Goal: Information Seeking & Learning: Learn about a topic

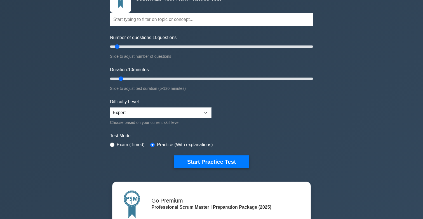
scroll to position [48, 0]
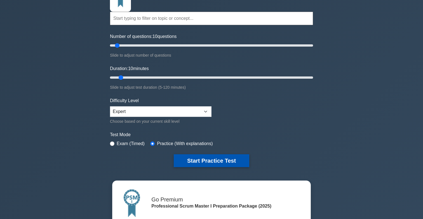
click at [224, 160] on button "Start Practice Test" at bounding box center [211, 161] width 75 height 13
click at [199, 162] on button "Start Practice Test" at bounding box center [211, 161] width 75 height 13
click at [217, 161] on button "Start Practice Test" at bounding box center [211, 161] width 75 height 13
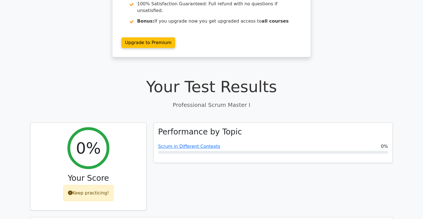
scroll to position [191, 0]
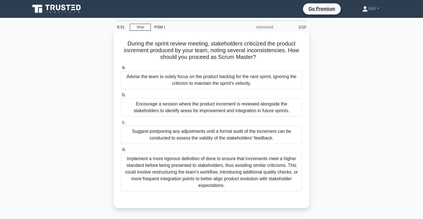
click at [210, 139] on div "Suggest postponing any adjustments until a formal audit of the increment can be…" at bounding box center [211, 135] width 181 height 18
click at [121, 124] on input "c. Suggest postponing any adjustments until a formal audit of the increment can…" at bounding box center [121, 123] width 0 height 4
click at [219, 106] on div "Encourage a session where the product increment is reviewed alongside the stake…" at bounding box center [211, 107] width 181 height 18
click at [121, 97] on input "b. Encourage a session where the product increment is reviewed alongside the st…" at bounding box center [121, 95] width 0 height 4
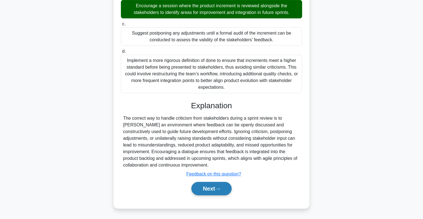
click at [211, 187] on button "Next" at bounding box center [211, 188] width 40 height 13
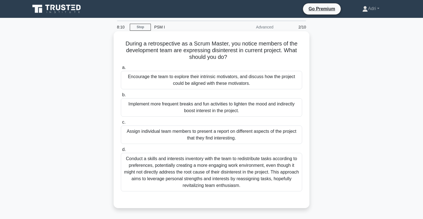
click at [217, 174] on div "Conduct a skills and interests inventory with the team to redistribute tasks ac…" at bounding box center [211, 172] width 181 height 39
click at [121, 152] on input "d. Conduct a skills and interests inventory with the team to redistribute tasks…" at bounding box center [121, 150] width 0 height 4
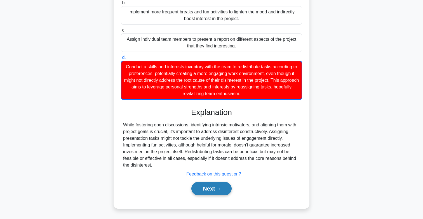
click at [213, 192] on button "Next" at bounding box center [211, 188] width 40 height 13
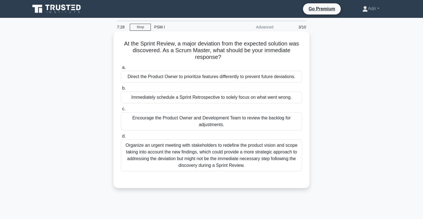
click at [211, 97] on div "Immediately schedule a Sprint Retrospective to solely focus on what went wrong." at bounding box center [211, 98] width 181 height 12
click at [121, 90] on input "b. Immediately schedule a Sprint Retrospective to solely focus on what went wro…" at bounding box center [121, 89] width 0 height 4
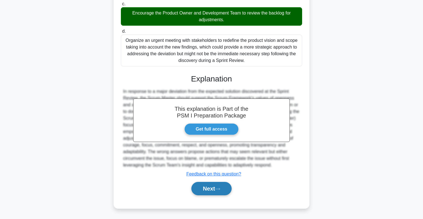
click at [210, 194] on button "Next" at bounding box center [211, 188] width 40 height 13
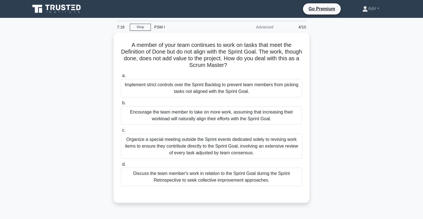
click at [48, 6] on icon at bounding box center [47, 8] width 4 height 6
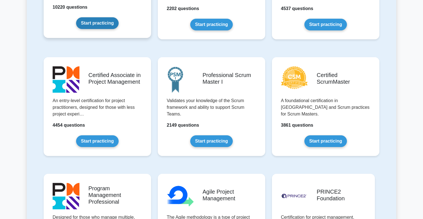
scroll to position [203, 0]
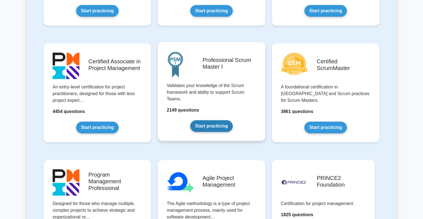
click at [202, 126] on link "Start practicing" at bounding box center [211, 126] width 42 height 12
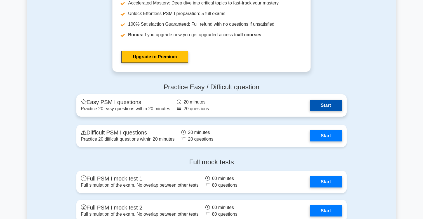
scroll to position [1553, 0]
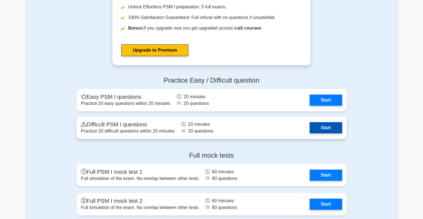
click at [330, 132] on link "Start" at bounding box center [325, 127] width 32 height 11
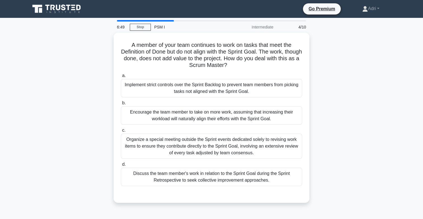
scroll to position [5, 0]
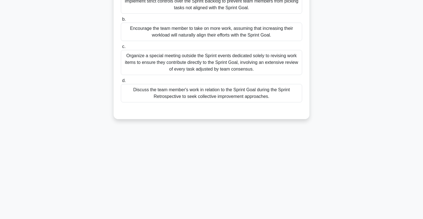
scroll to position [82, 0]
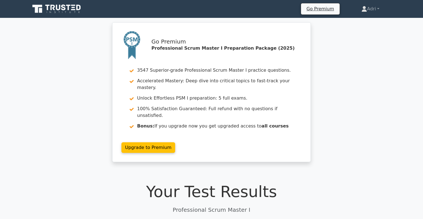
click at [72, 10] on icon at bounding box center [74, 9] width 4 height 1
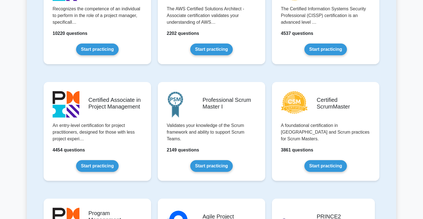
scroll to position [217, 0]
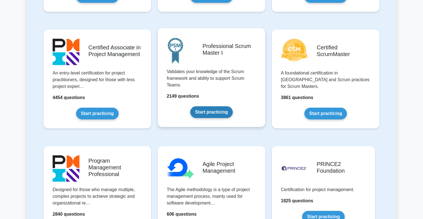
click at [211, 107] on link "Start practicing" at bounding box center [211, 112] width 42 height 12
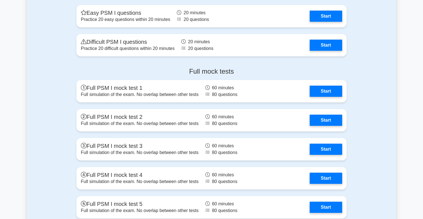
scroll to position [1657, 0]
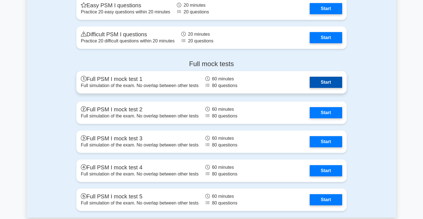
click at [332, 83] on link "Start" at bounding box center [325, 82] width 32 height 11
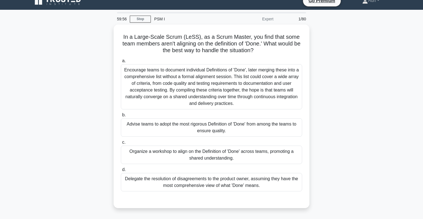
scroll to position [8, 0]
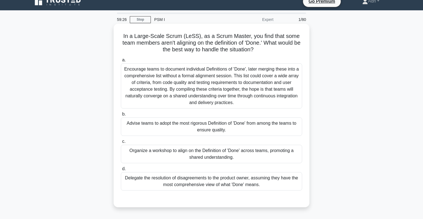
click at [222, 155] on div "Organize a workshop to align on the Definition of 'Done' across teams, promotin…" at bounding box center [211, 154] width 181 height 18
click at [121, 144] on input "c. Organize a workshop to align on the Definition of 'Done' across teams, promo…" at bounding box center [121, 142] width 0 height 4
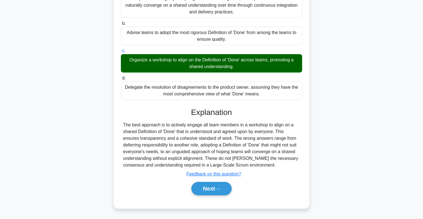
scroll to position [98, 0]
click at [215, 190] on button "Next" at bounding box center [211, 188] width 40 height 13
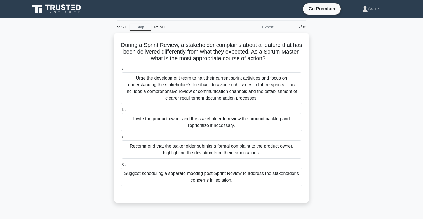
scroll to position [0, 0]
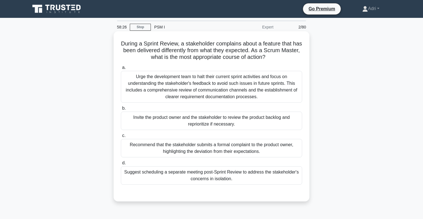
click at [227, 124] on div "Invite the product owner and the stakeholder to review the product backlog and …" at bounding box center [211, 121] width 181 height 18
click at [121, 110] on input "b. Invite the product owner and the stakeholder to review the product backlog a…" at bounding box center [121, 109] width 0 height 4
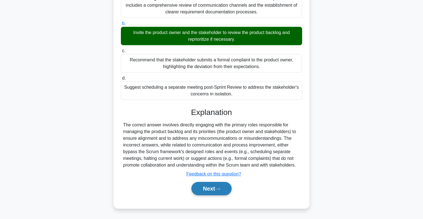
click at [206, 192] on button "Next" at bounding box center [211, 188] width 40 height 13
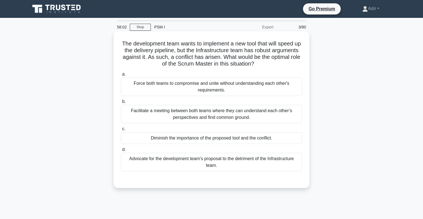
click at [246, 114] on div "Facilitate a meeting between both teams where they can understand each other’s …" at bounding box center [211, 114] width 181 height 18
click at [121, 104] on input "b. Facilitate a meeting between both teams where they can understand each other…" at bounding box center [121, 102] width 0 height 4
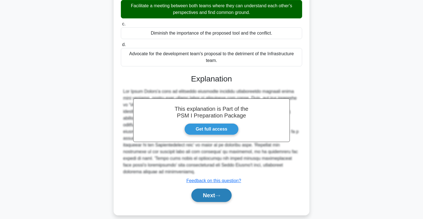
click at [210, 191] on button "Next" at bounding box center [211, 195] width 40 height 13
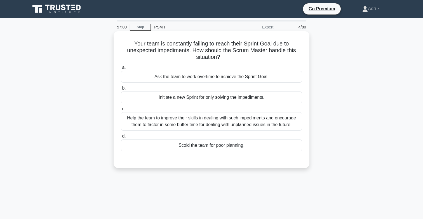
click at [280, 120] on div "Help the team to improve their skills in dealing with such impediments and enco…" at bounding box center [211, 121] width 181 height 18
click at [121, 111] on input "c. Help the team to improve their skills in dealing with such impediments and e…" at bounding box center [121, 109] width 0 height 4
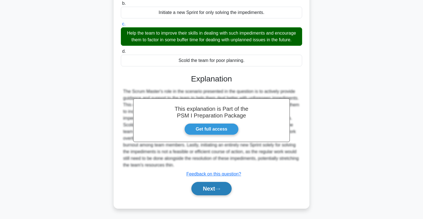
click at [216, 195] on button "Next" at bounding box center [211, 188] width 40 height 13
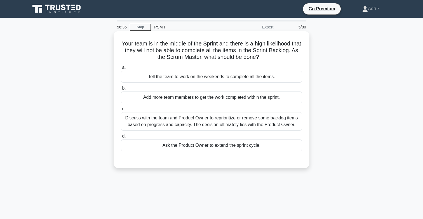
click at [283, 127] on div "Discuss with the team and Product Owner to reprioritize or remove some backlog …" at bounding box center [211, 121] width 181 height 18
click at [121, 111] on input "c. Discuss with the team and Product Owner to reprioritize or remove some backl…" at bounding box center [121, 109] width 0 height 4
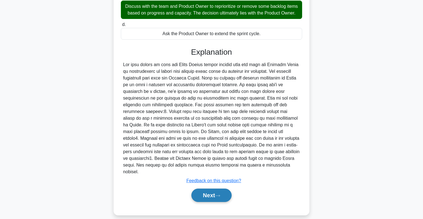
click at [216, 193] on button "Next" at bounding box center [211, 195] width 40 height 13
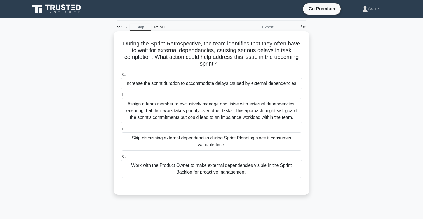
click at [234, 169] on div "Work with the Product Owner to make external dependencies visible in the Sprint…" at bounding box center [211, 169] width 181 height 18
click at [121, 158] on input "d. Work with the Product Owner to make external dependencies visible in the Spr…" at bounding box center [121, 157] width 0 height 4
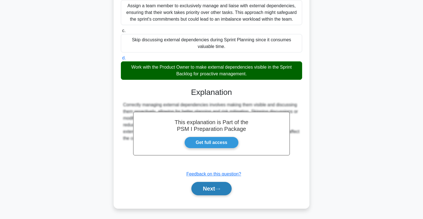
click at [218, 196] on button "Next" at bounding box center [211, 188] width 40 height 13
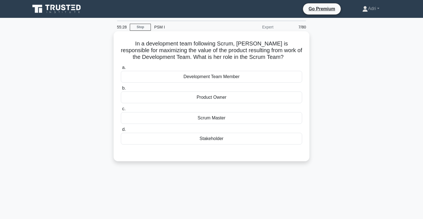
click at [239, 99] on div "Product Owner" at bounding box center [211, 98] width 181 height 12
click at [121, 90] on input "b. Product Owner" at bounding box center [121, 89] width 0 height 4
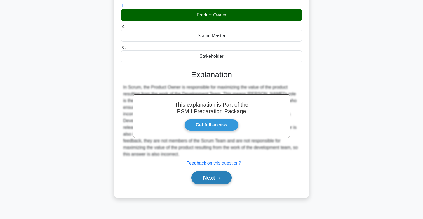
scroll to position [82, 0]
click at [221, 176] on button "Next" at bounding box center [211, 177] width 40 height 13
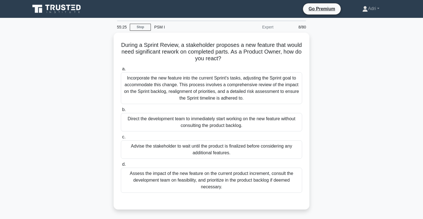
scroll to position [0, 0]
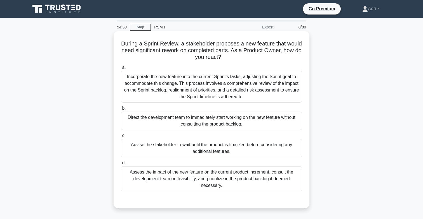
click at [282, 176] on div "Assess the impact of the new feature on the current product increment, consult …" at bounding box center [211, 179] width 181 height 25
click at [121, 165] on input "d. Assess the impact of the new feature on the current product increment, consu…" at bounding box center [121, 164] width 0 height 4
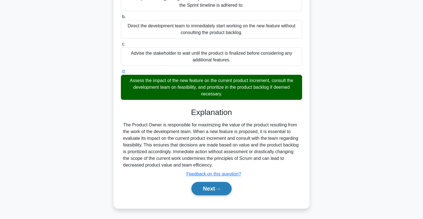
click at [225, 189] on button "Next" at bounding box center [211, 188] width 40 height 13
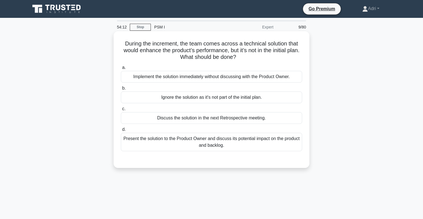
click at [283, 144] on div "Present the solution to the Product Owner and discuss its potential impact on t…" at bounding box center [211, 142] width 181 height 18
click at [121, 132] on input "d. Present the solution to the Product Owner and discuss its potential impact o…" at bounding box center [121, 130] width 0 height 4
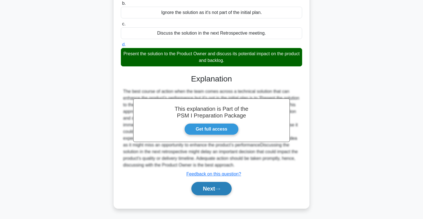
click at [227, 188] on button "Next" at bounding box center [211, 188] width 40 height 13
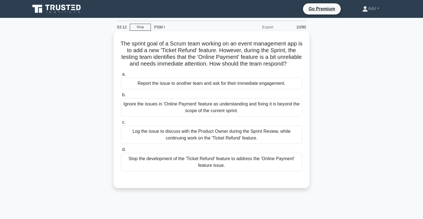
click at [248, 164] on div "Stop the development of the 'Ticket Refund' feature to address the 'Online Paym…" at bounding box center [211, 162] width 181 height 18
click at [121, 152] on input "d. Stop the development of the 'Ticket Refund' feature to address the 'Online P…" at bounding box center [121, 150] width 0 height 4
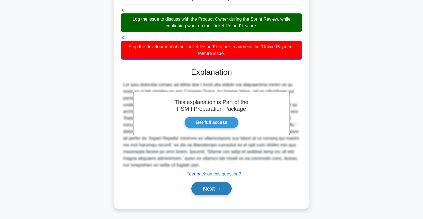
click at [224, 189] on button "Next" at bounding box center [211, 188] width 40 height 13
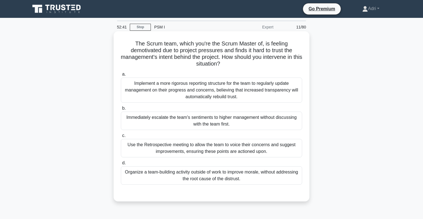
click at [279, 149] on div "Use the Retrospective meeting to allow the team to voice their concerns and sug…" at bounding box center [211, 148] width 181 height 18
click at [121, 138] on input "c. Use the Retrospective meeting to allow the team to voice their concerns and …" at bounding box center [121, 136] width 0 height 4
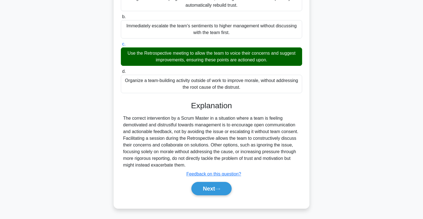
scroll to position [92, 0]
click at [210, 188] on button "Next" at bounding box center [211, 188] width 40 height 13
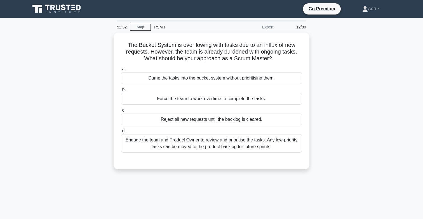
scroll to position [0, 0]
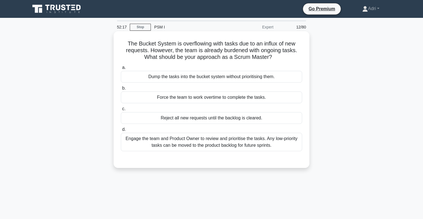
click at [223, 148] on div "Engage the team and Product Owner to review and prioritise the tasks. Any low-p…" at bounding box center [211, 142] width 181 height 18
click at [121, 132] on input "d. Engage the team and Product Owner to review and prioritise the tasks. Any lo…" at bounding box center [121, 130] width 0 height 4
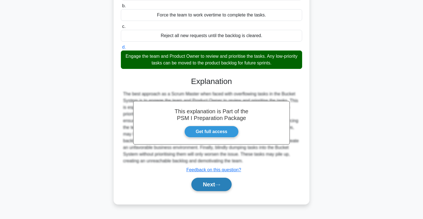
scroll to position [82, 0]
click at [218, 187] on button "Next" at bounding box center [211, 184] width 40 height 13
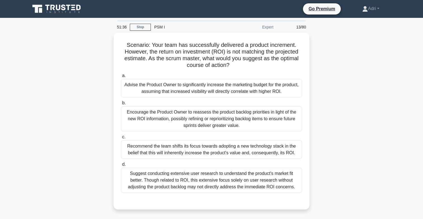
scroll to position [0, 0]
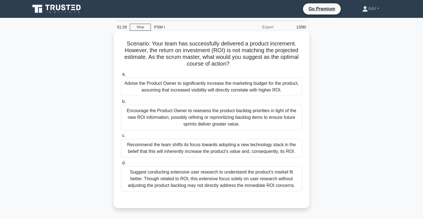
click at [261, 122] on div "Encourage the Product Owner to reassess the product backlog priorities in light…" at bounding box center [211, 117] width 181 height 25
click at [121, 104] on input "b. Encourage the Product Owner to reassess the product backlog priorities in li…" at bounding box center [121, 102] width 0 height 4
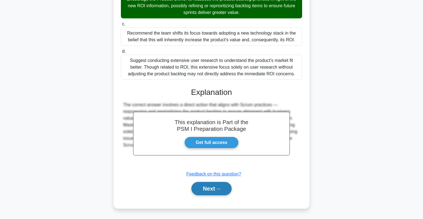
click at [215, 188] on button "Next" at bounding box center [211, 188] width 40 height 13
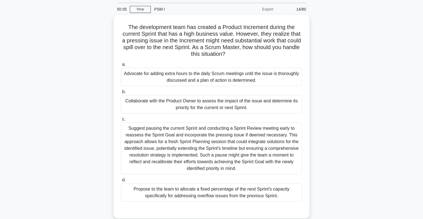
scroll to position [28, 0]
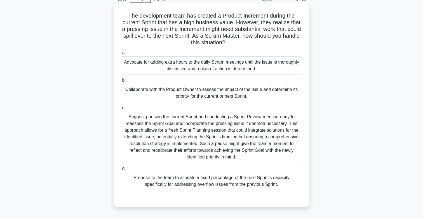
click at [189, 95] on div "Collaborate with the Product Owner to assess the impact of the issue and determ…" at bounding box center [211, 93] width 181 height 18
click at [121, 82] on input "b. Collaborate with the Product Owner to assess the impact of the issue and det…" at bounding box center [121, 81] width 0 height 4
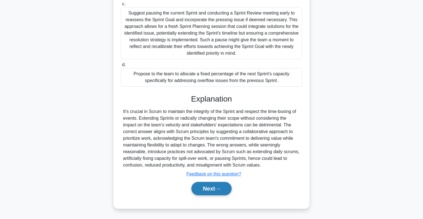
click at [220, 194] on button "Next" at bounding box center [211, 188] width 40 height 13
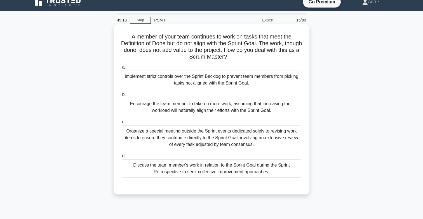
scroll to position [7, 0]
click at [255, 144] on div "Organize a special meeting outside the Sprint events dedicated solely to revisi…" at bounding box center [211, 137] width 181 height 25
click at [121, 124] on input "c. Organize a special meeting outside the Sprint events dedicated solely to rev…" at bounding box center [121, 122] width 0 height 4
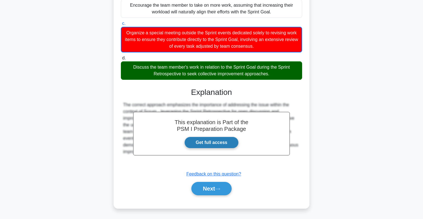
scroll to position [106, 0]
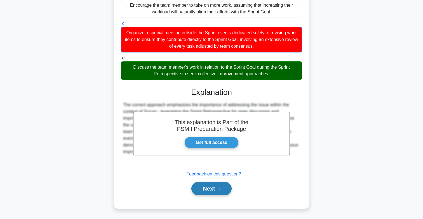
click at [222, 193] on button "Next" at bounding box center [211, 188] width 40 height 13
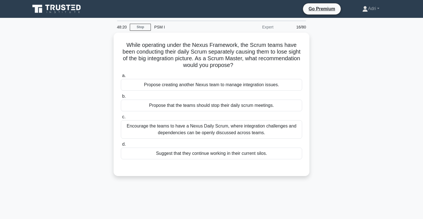
scroll to position [0, 0]
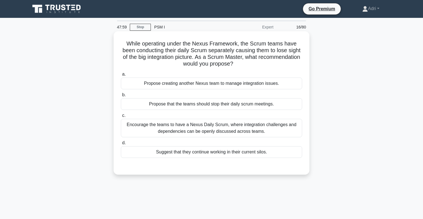
click at [225, 136] on div "Encourage the teams to have a Nexus Daily Scrum, where integration challenges a…" at bounding box center [211, 128] width 181 height 18
click at [121, 118] on input "c. Encourage the teams to have a Nexus Daily Scrum, where integration challenge…" at bounding box center [121, 116] width 0 height 4
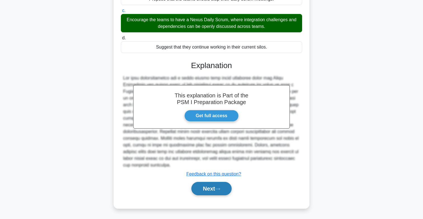
click at [210, 188] on button "Next" at bounding box center [211, 188] width 40 height 13
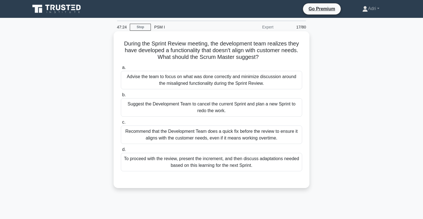
click at [262, 162] on div "To proceed with the review, present the increment, and then discuss adaptations…" at bounding box center [211, 162] width 181 height 18
click at [121, 152] on input "d. To proceed with the review, present the increment, and then discuss adaptati…" at bounding box center [121, 150] width 0 height 4
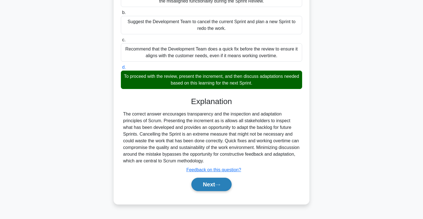
click at [214, 181] on button "Next" at bounding box center [211, 184] width 40 height 13
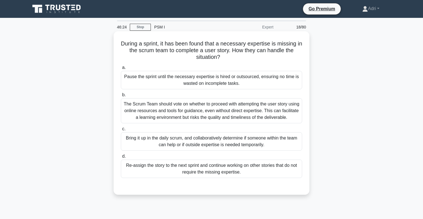
click at [254, 136] on div "Bring it up in the daily scrum, and collaboratively determine if someone within…" at bounding box center [211, 141] width 181 height 18
click at [121, 131] on input "c. Bring it up in the daily scrum, and collaboratively determine if someone wit…" at bounding box center [121, 129] width 0 height 4
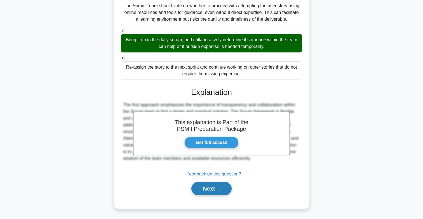
click at [199, 194] on button "Next" at bounding box center [211, 188] width 40 height 13
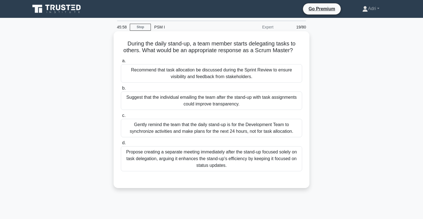
click at [280, 128] on div "Gently remind the team that the daily stand-up is for the Development Team to s…" at bounding box center [211, 128] width 181 height 18
click at [121, 118] on input "c. Gently remind the team that the daily stand-up is for the Development Team t…" at bounding box center [121, 116] width 0 height 4
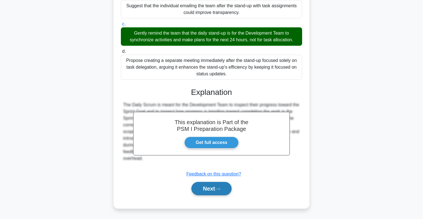
click at [218, 186] on button "Next" at bounding box center [211, 188] width 40 height 13
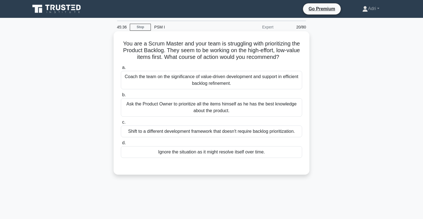
click at [217, 84] on div "Coach the team on the significance of value-driven development and support in e…" at bounding box center [211, 80] width 181 height 18
click at [121, 70] on input "a. Coach the team on the significance of value-driven development and support i…" at bounding box center [121, 68] width 0 height 4
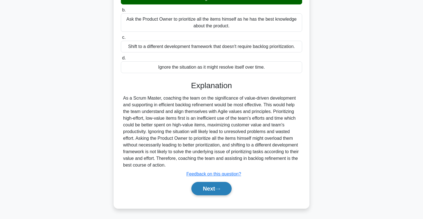
click at [208, 191] on button "Next" at bounding box center [211, 188] width 40 height 13
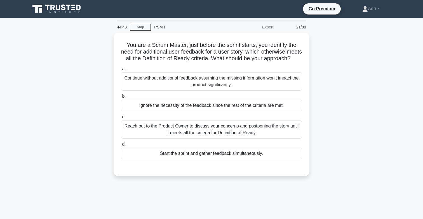
click at [283, 125] on div "Reach out to the Product Owner to discuss your concerns and postponing the stor…" at bounding box center [211, 129] width 181 height 18
click at [121, 119] on input "c. Reach out to the Product Owner to discuss your concerns and postponing the s…" at bounding box center [121, 117] width 0 height 4
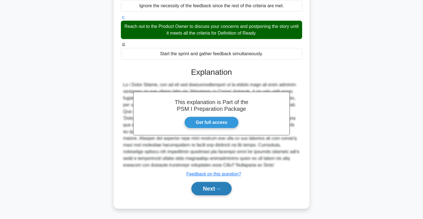
click at [215, 192] on button "Next" at bounding box center [211, 188] width 40 height 13
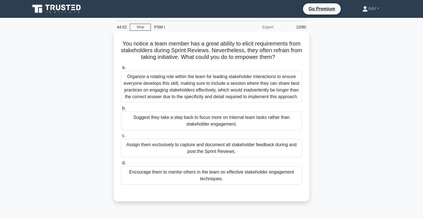
click at [287, 175] on div "Encourage them to mentor others in the team on effective stakeholder engagement…" at bounding box center [211, 176] width 181 height 18
click at [121, 165] on input "d. Encourage them to mentor others in the team on effective stakeholder engagem…" at bounding box center [121, 164] width 0 height 4
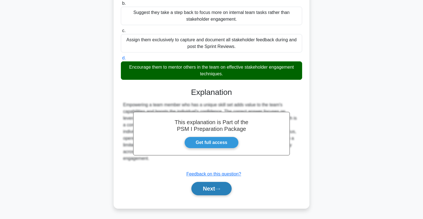
click at [221, 192] on button "Next" at bounding box center [211, 188] width 40 height 13
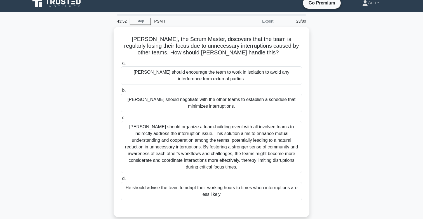
scroll to position [6, 0]
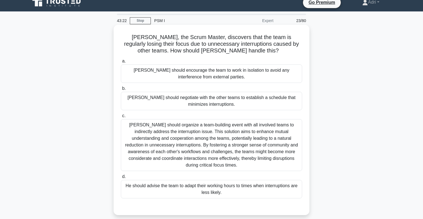
click at [284, 106] on div "Tom should negotiate with the other teams to establish a schedule that minimize…" at bounding box center [211, 101] width 181 height 18
click at [121, 91] on input "b. Tom should negotiate with the other teams to establish a schedule that minim…" at bounding box center [121, 89] width 0 height 4
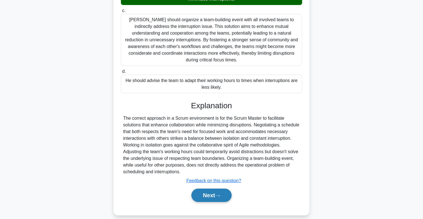
click at [218, 195] on icon at bounding box center [217, 196] width 5 height 3
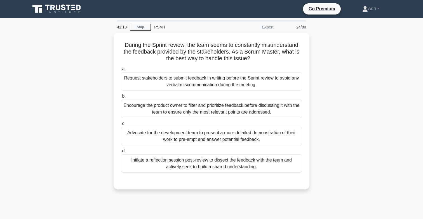
scroll to position [0, 0]
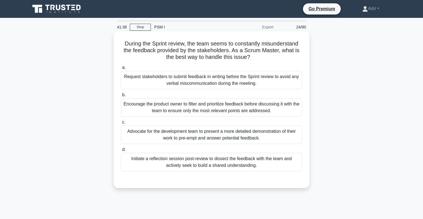
click at [241, 105] on div "Encourage the product owner to filter and prioritize feedback before discussing…" at bounding box center [211, 107] width 181 height 18
click at [121, 97] on input "b. Encourage the product owner to filter and prioritize feedback before discuss…" at bounding box center [121, 95] width 0 height 4
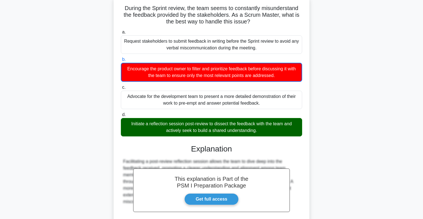
scroll to position [36, 0]
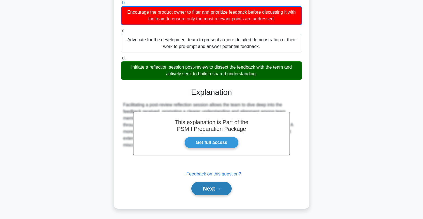
click at [220, 194] on button "Next" at bounding box center [211, 188] width 40 height 13
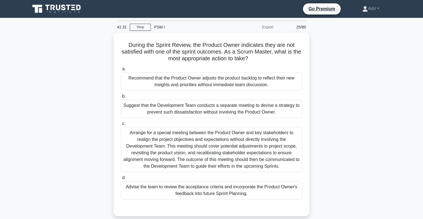
scroll to position [0, 0]
click at [140, 26] on link "Stop" at bounding box center [140, 27] width 21 height 7
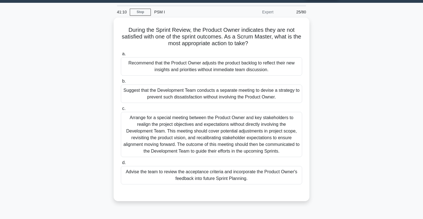
scroll to position [11, 0]
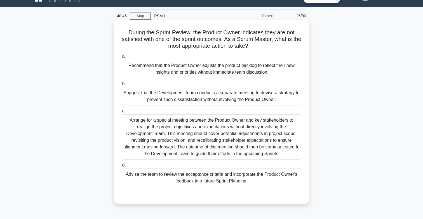
click at [156, 176] on div "Advise the team to review the acceptance criteria and incorporate the Product O…" at bounding box center [211, 178] width 181 height 18
click at [121, 167] on input "d. Advise the team to review the acceptance criteria and incorporate the Produc…" at bounding box center [121, 166] width 0 height 4
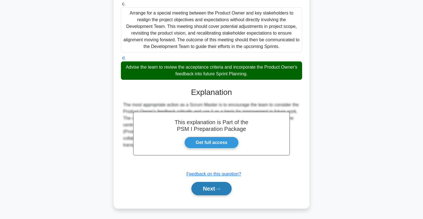
click at [209, 188] on button "Next" at bounding box center [211, 188] width 40 height 13
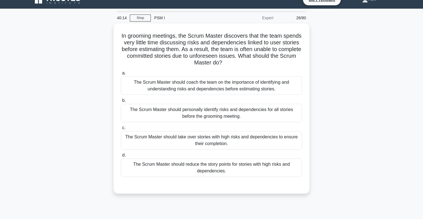
scroll to position [11, 0]
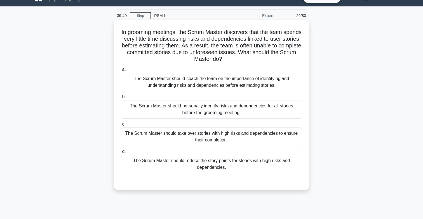
click at [234, 81] on div "The Scrum Master should coach the team on the importance of identifying and und…" at bounding box center [211, 82] width 181 height 18
click at [121, 72] on input "a. The Scrum Master should coach the team on the importance of identifying and …" at bounding box center [121, 70] width 0 height 4
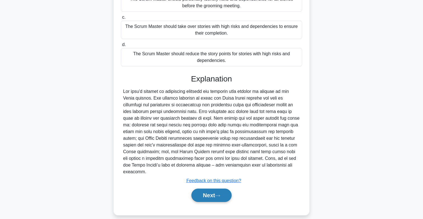
click at [215, 189] on button "Next" at bounding box center [211, 195] width 40 height 13
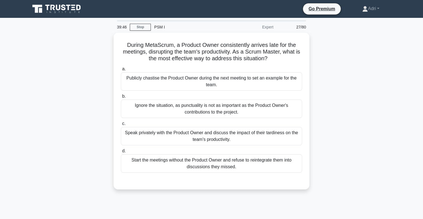
scroll to position [0, 0]
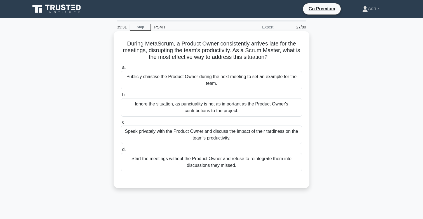
click at [240, 136] on div "Speak privately with the Product Owner and discuss the impact of their tardines…" at bounding box center [211, 135] width 181 height 18
click at [121, 124] on input "c. Speak privately with the Product Owner and discuss the impact of their tardi…" at bounding box center [121, 123] width 0 height 4
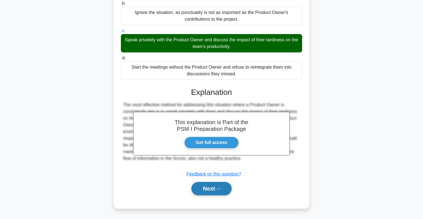
click at [212, 189] on button "Next" at bounding box center [211, 188] width 40 height 13
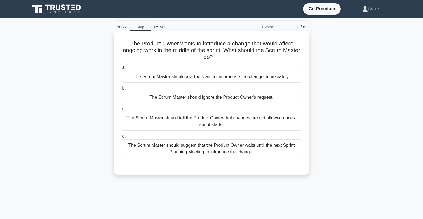
click at [235, 150] on div "The Scrum Master should suggest that the Product Owner waits until the next Spr…" at bounding box center [211, 149] width 181 height 18
click at [121, 138] on input "d. The Scrum Master should suggest that the Product Owner waits until the next …" at bounding box center [121, 137] width 0 height 4
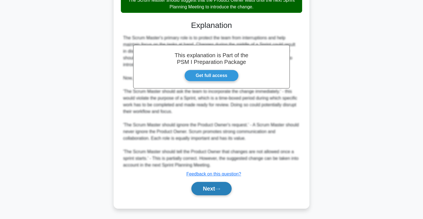
click at [225, 190] on button "Next" at bounding box center [211, 188] width 40 height 13
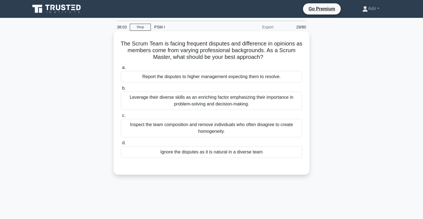
click at [257, 105] on div "Leverage their diverse skills as an enriching factor emphasizing their importan…" at bounding box center [211, 101] width 181 height 18
click at [121, 90] on input "b. Leverage their diverse skills as an enriching factor emphasizing their impor…" at bounding box center [121, 89] width 0 height 4
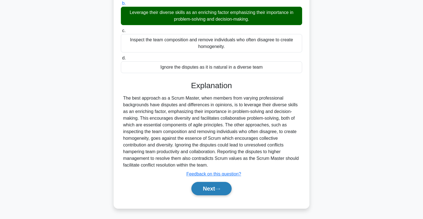
click at [220, 189] on icon at bounding box center [217, 189] width 5 height 3
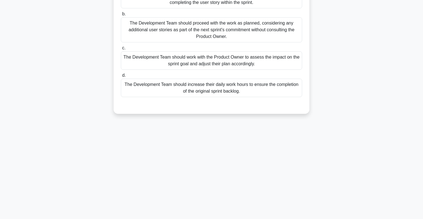
click at [220, 189] on div "38:01 Stop PSM I Expert 30/80 During a sprint, the Development Team realizes th…" at bounding box center [211, 77] width 369 height 279
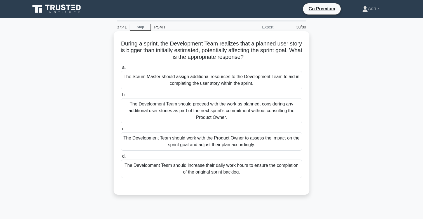
click at [277, 140] on div "The Development Team should work with the Product Owner to assess the impact on…" at bounding box center [211, 141] width 181 height 18
click at [121, 131] on input "c. The Development Team should work with the Product Owner to assess the impact…" at bounding box center [121, 129] width 0 height 4
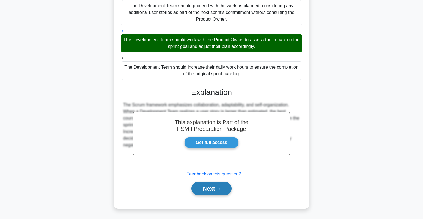
click at [223, 189] on button "Next" at bounding box center [211, 188] width 40 height 13
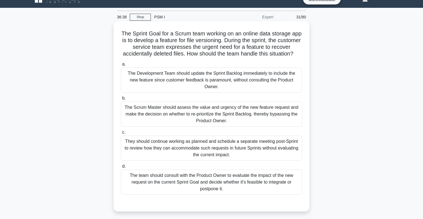
scroll to position [15, 0]
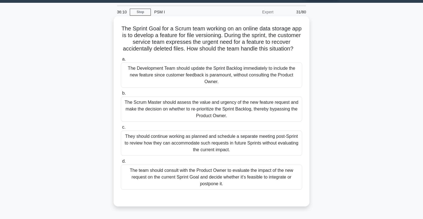
click at [265, 188] on div "The team should consult with the Product Owner to evaluate the impact of the ne…" at bounding box center [211, 177] width 181 height 25
click at [121, 163] on input "d. The team should consult with the Product Owner to evaluate the impact of the…" at bounding box center [121, 162] width 0 height 4
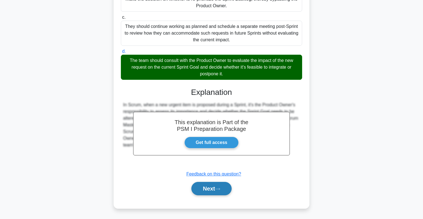
click at [221, 191] on button "Next" at bounding box center [211, 188] width 40 height 13
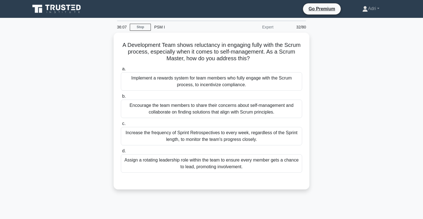
scroll to position [0, 0]
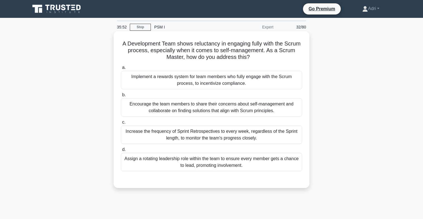
click at [263, 108] on div "Encourage the team members to share their concerns about self-management and co…" at bounding box center [211, 107] width 181 height 18
click at [121, 97] on input "b. Encourage the team members to share their concerns about self-management and…" at bounding box center [121, 95] width 0 height 4
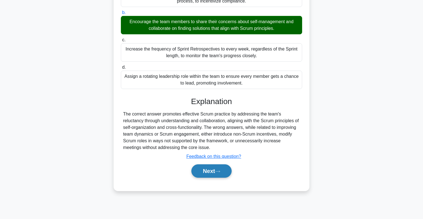
click at [218, 170] on button "Next" at bounding box center [211, 171] width 40 height 13
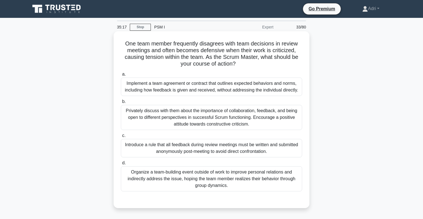
click at [293, 113] on div "Privately discuss with them about the importance of collaboration, feedback, an…" at bounding box center [211, 117] width 181 height 25
click at [121, 104] on input "b. Privately discuss with them about the importance of collaboration, feedback,…" at bounding box center [121, 102] width 0 height 4
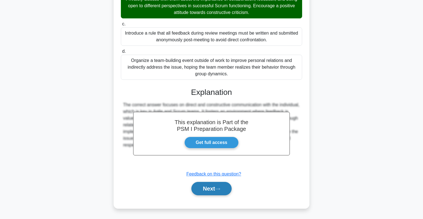
click at [221, 186] on button "Next" at bounding box center [211, 188] width 40 height 13
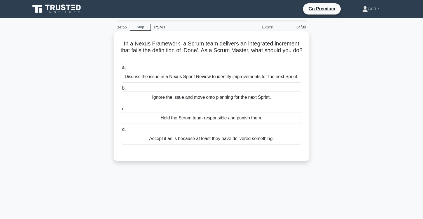
click at [270, 76] on div "Discuss the issue in a Nexus Sprint Review to identify improvements for the nex…" at bounding box center [211, 77] width 181 height 12
click at [121, 70] on input "a. Discuss the issue in a Nexus Sprint Review to identify improvements for the …" at bounding box center [121, 68] width 0 height 4
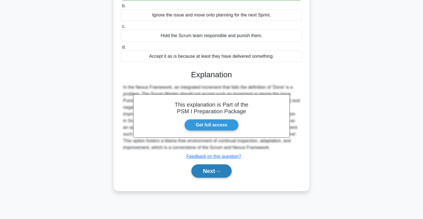
scroll to position [82, 0]
click at [229, 172] on button "Next" at bounding box center [211, 171] width 40 height 13
click at [219, 171] on icon at bounding box center [217, 171] width 5 height 3
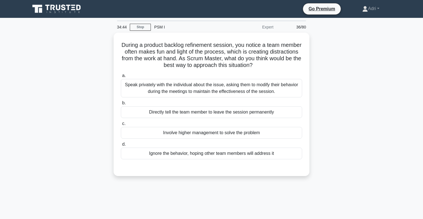
scroll to position [0, 0]
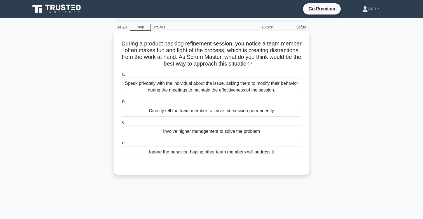
click at [240, 96] on div "Speak privately with the individual about the issue, asking them to modify thei…" at bounding box center [211, 87] width 181 height 18
click at [121, 76] on input "a. Speak privately with the individual about the issue, asking them to modify t…" at bounding box center [121, 75] width 0 height 4
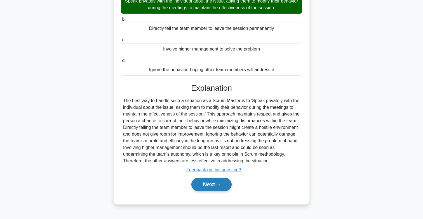
click at [218, 185] on icon at bounding box center [217, 185] width 5 height 3
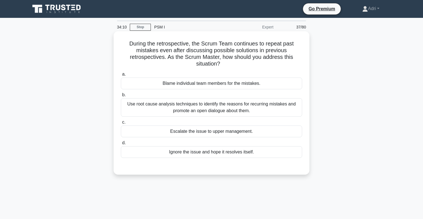
click at [279, 108] on div "Use root cause analysis techniques to identify the reasons for recurring mistak…" at bounding box center [211, 107] width 181 height 18
click at [121, 97] on input "b. Use root cause analysis techniques to identify the reasons for recurring mis…" at bounding box center [121, 95] width 0 height 4
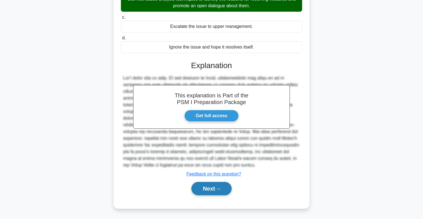
click at [225, 187] on button "Next" at bounding box center [211, 188] width 40 height 13
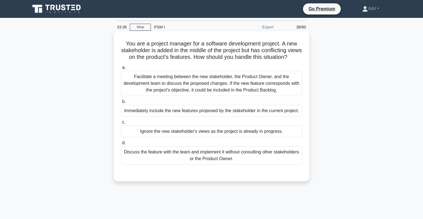
click at [284, 89] on div "Facilitate a meeting between the new stakeholder, the Product Owner, and the de…" at bounding box center [211, 83] width 181 height 25
click at [121, 70] on input "a. Facilitate a meeting between the new stakeholder, the Product Owner, and the…" at bounding box center [121, 68] width 0 height 4
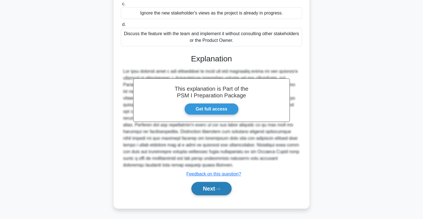
click at [211, 190] on button "Next" at bounding box center [211, 188] width 40 height 13
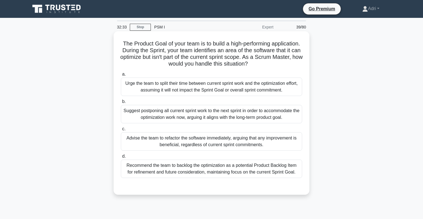
click at [299, 167] on div "Recommend the team to backlog the optimization as a potential Product Backlog I…" at bounding box center [211, 169] width 181 height 18
click at [121, 158] on input "d. Recommend the team to backlog the optimization as a potential Product Backlo…" at bounding box center [121, 157] width 0 height 4
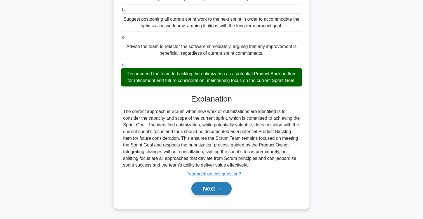
click at [212, 187] on button "Next" at bounding box center [211, 188] width 40 height 13
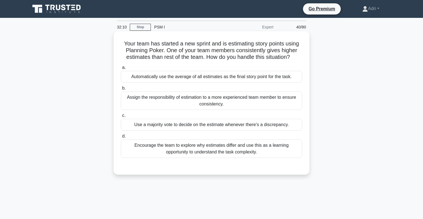
click at [277, 125] on div "Use a majority vote to decide on the estimate whenever there's a discrepancy." at bounding box center [211, 125] width 181 height 12
click at [121, 118] on input "c. Use a majority vote to decide on the estimate whenever there's a discrepancy." at bounding box center [121, 116] width 0 height 4
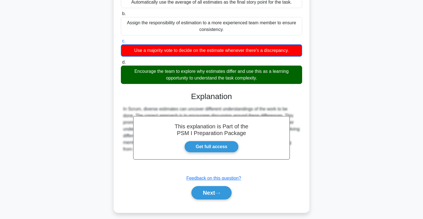
scroll to position [75, 0]
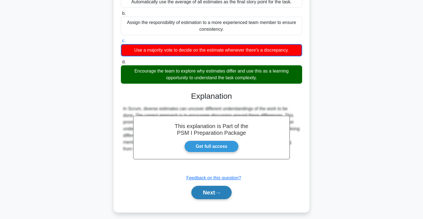
click at [220, 194] on icon at bounding box center [217, 193] width 5 height 3
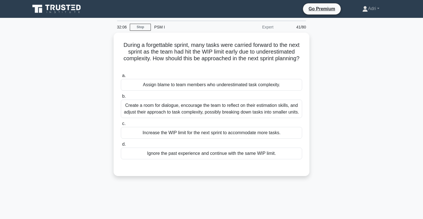
scroll to position [0, 0]
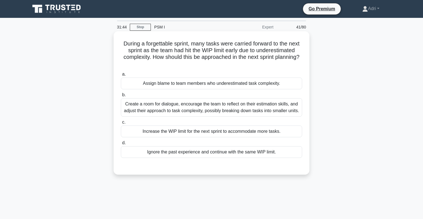
click at [259, 112] on div "Create a room for dialogue, encourage the team to reflect on their estimation s…" at bounding box center [211, 107] width 181 height 18
click at [121, 97] on input "b. Create a room for dialogue, encourage the team to reflect on their estimatio…" at bounding box center [121, 95] width 0 height 4
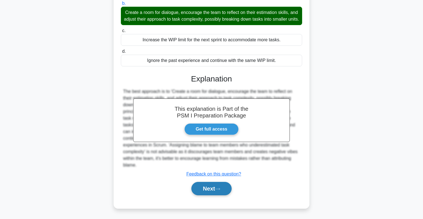
click at [209, 189] on button "Next" at bounding box center [211, 188] width 40 height 13
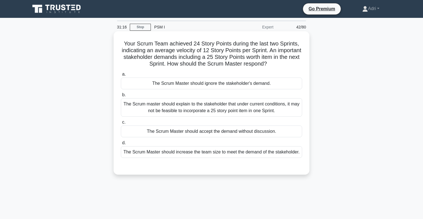
click at [269, 116] on div "The Scrum master should explain to the stakeholder that under current condition…" at bounding box center [211, 107] width 181 height 18
click at [121, 97] on input "b. The Scrum master should explain to the stakeholder that under current condit…" at bounding box center [121, 95] width 0 height 4
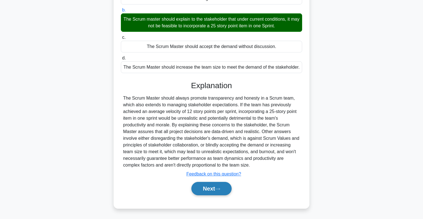
click at [222, 187] on button "Next" at bounding box center [211, 188] width 40 height 13
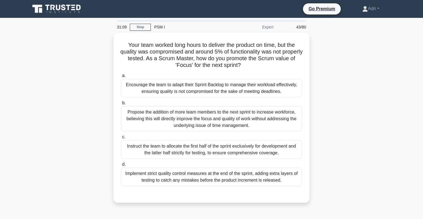
click at [339, 106] on div "Your team worked long hours to deliver the product on time, but the quality was…" at bounding box center [211, 121] width 369 height 177
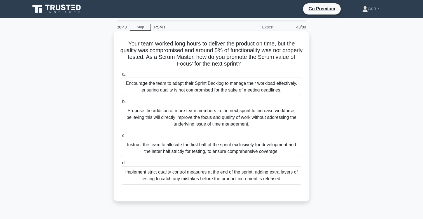
click at [279, 93] on div "Encourage the team to adapt their Sprint Backlog to manage their workload effec…" at bounding box center [211, 87] width 181 height 18
click at [121, 76] on input "a. Encourage the team to adapt their Sprint Backlog to manage their workload ef…" at bounding box center [121, 75] width 0 height 4
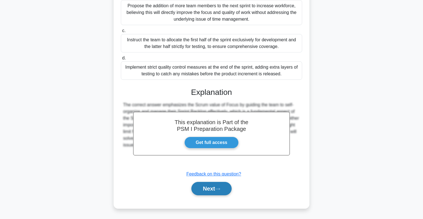
click at [222, 186] on button "Next" at bounding box center [211, 188] width 40 height 13
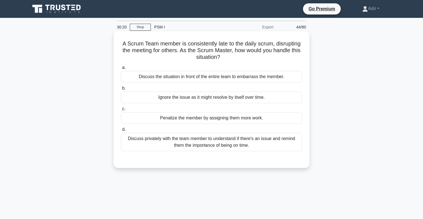
click at [286, 140] on div "Discuss privately with the team member to understand if there's an issue and re…" at bounding box center [211, 142] width 181 height 18
click at [121, 132] on input "d. Discuss privately with the team member to understand if there's an issue and…" at bounding box center [121, 130] width 0 height 4
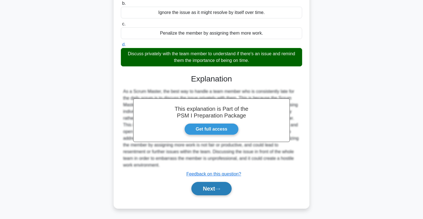
scroll to position [85, 0]
click at [226, 190] on button "Next" at bounding box center [211, 188] width 40 height 13
click at [215, 185] on button "Next" at bounding box center [211, 188] width 40 height 13
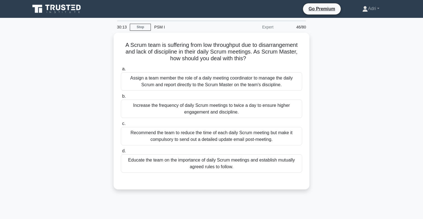
scroll to position [0, 0]
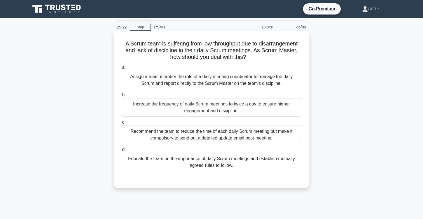
click at [263, 158] on div "Educate the team on the importance of daily Scrum meetings and establish mutual…" at bounding box center [211, 162] width 181 height 18
click at [121, 152] on input "d. Educate the team on the importance of daily Scrum meetings and establish mut…" at bounding box center [121, 150] width 0 height 4
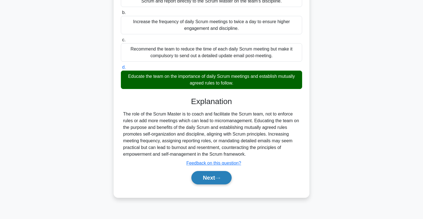
scroll to position [82, 0]
click at [214, 180] on button "Next" at bounding box center [211, 177] width 40 height 13
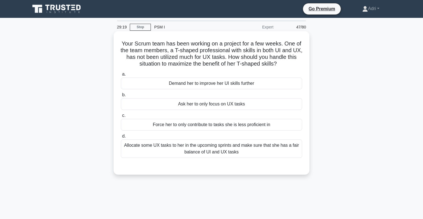
scroll to position [0, 0]
click at [278, 152] on div "Allocate some UX tasks to her in the upcoming sprints and make sure that she ha…" at bounding box center [211, 149] width 181 height 18
click at [121, 138] on input "d. Allocate some UX tasks to her in the upcoming sprints and make sure that she…" at bounding box center [121, 137] width 0 height 4
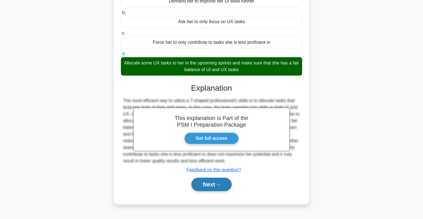
scroll to position [82, 0]
click at [207, 191] on button "Next" at bounding box center [211, 184] width 40 height 13
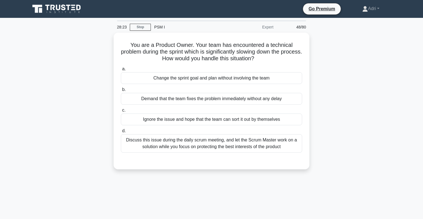
scroll to position [0, 0]
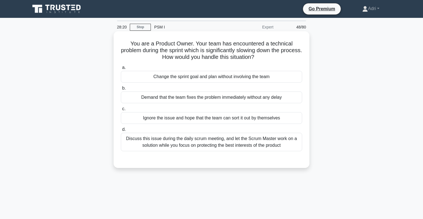
click at [290, 147] on div "Discuss this issue during the daily scrum meeting, and let the Scrum Master wor…" at bounding box center [211, 142] width 181 height 18
click at [121, 132] on input "d. Discuss this issue during the daily scrum meeting, and let the Scrum Master …" at bounding box center [121, 130] width 0 height 4
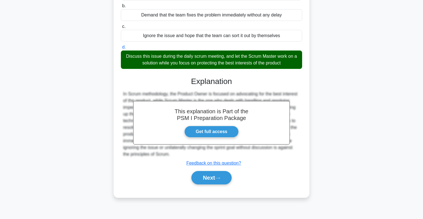
scroll to position [82, 0]
click at [217, 181] on button "Next" at bounding box center [211, 177] width 40 height 13
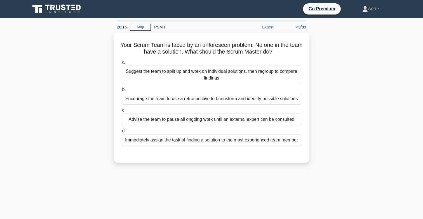
scroll to position [0, 0]
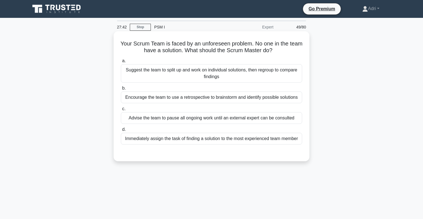
click at [244, 102] on div "Encourage the team to use a retrospective to brainstorm and identify possible s…" at bounding box center [211, 98] width 181 height 12
click at [121, 90] on input "b. Encourage the team to use a retrospective to brainstorm and identify possibl…" at bounding box center [121, 89] width 0 height 4
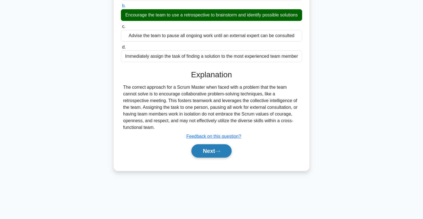
scroll to position [82, 0]
click at [218, 154] on button "Next" at bounding box center [211, 150] width 40 height 13
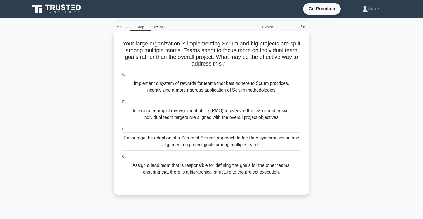
scroll to position [0, 0]
click at [221, 144] on div "Encourage the adoption of a Scrum of Scrums approach to facilitate synchronizat…" at bounding box center [211, 141] width 181 height 18
click at [121, 131] on input "c. Encourage the adoption of a Scrum of Scrums approach to facilitate synchroni…" at bounding box center [121, 129] width 0 height 4
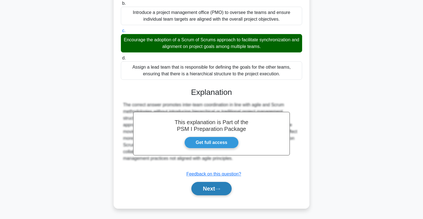
click at [215, 190] on button "Next" at bounding box center [211, 188] width 40 height 13
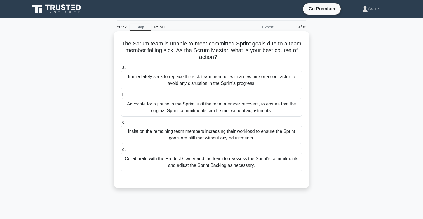
click at [282, 169] on div "Collaborate with the Product Owner and the team to reassess the Sprint's commit…" at bounding box center [211, 162] width 181 height 18
click at [121, 152] on input "d. Collaborate with the Product Owner and the team to reassess the Sprint's com…" at bounding box center [121, 150] width 0 height 4
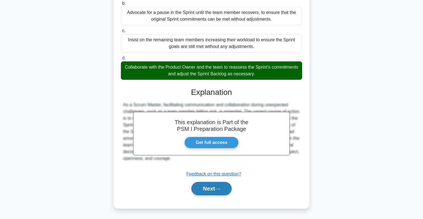
click at [217, 191] on icon at bounding box center [217, 189] width 5 height 3
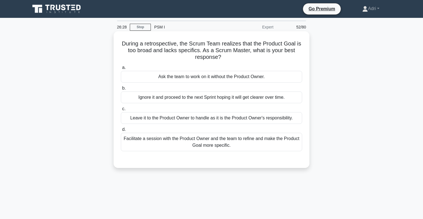
click at [287, 143] on div "Facilitate a session with the Product Owner and the team to refine and make the…" at bounding box center [211, 142] width 181 height 18
click at [121, 132] on input "d. Facilitate a session with the Product Owner and the team to refine and make …" at bounding box center [121, 130] width 0 height 4
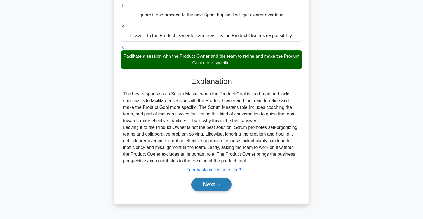
click at [221, 189] on button "Next" at bounding box center [211, 184] width 40 height 13
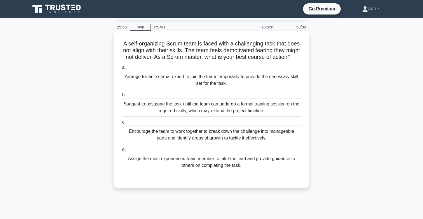
click at [273, 138] on div "Encourage the team to work together to break down the challenge into manageable…" at bounding box center [211, 135] width 181 height 18
click at [121, 124] on input "c. Encourage the team to work together to break down the challenge into managea…" at bounding box center [121, 123] width 0 height 4
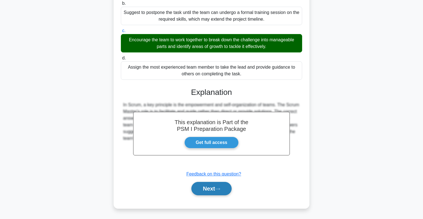
click at [212, 192] on button "Next" at bounding box center [211, 188] width 40 height 13
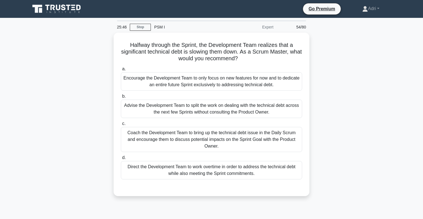
scroll to position [6, 0]
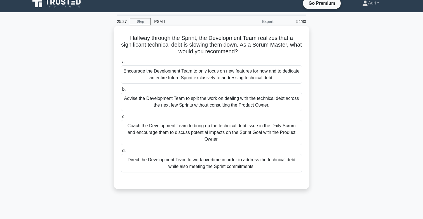
click at [252, 135] on div "Coach the Development Team to bring up the technical debt issue in the Daily Sc…" at bounding box center [211, 132] width 181 height 25
click at [121, 119] on input "c. Coach the Development Team to bring up the technical debt issue in the Daily…" at bounding box center [121, 117] width 0 height 4
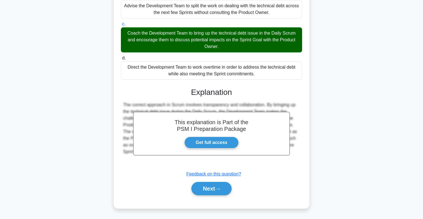
scroll to position [98, 0]
click at [220, 190] on icon at bounding box center [217, 189] width 5 height 3
click at [219, 189] on icon at bounding box center [217, 189] width 5 height 3
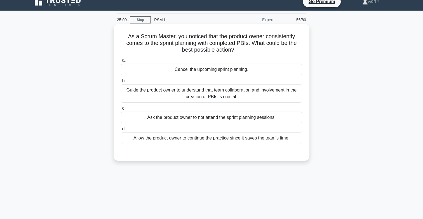
scroll to position [8, 0]
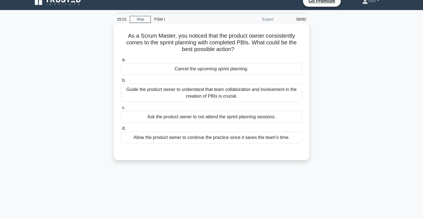
click at [282, 90] on div "Guide the product owner to understand that team collaboration and involvement i…" at bounding box center [211, 93] width 181 height 18
click at [121, 82] on input "b. Guide the product owner to understand that team collaboration and involvemen…" at bounding box center [121, 81] width 0 height 4
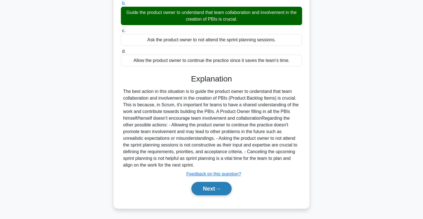
click at [227, 191] on button "Next" at bounding box center [211, 188] width 40 height 13
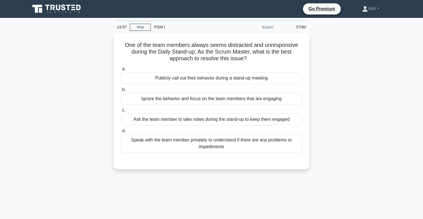
scroll to position [0, 0]
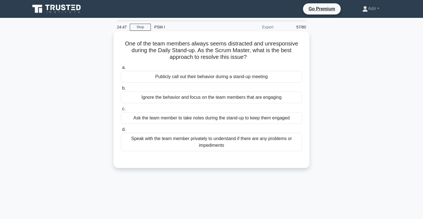
click at [283, 140] on div "Speak with the team member privately to understand if there are any problems or…" at bounding box center [211, 142] width 181 height 18
click at [121, 132] on input "d. Speak with the team member privately to understand if there are any problems…" at bounding box center [121, 130] width 0 height 4
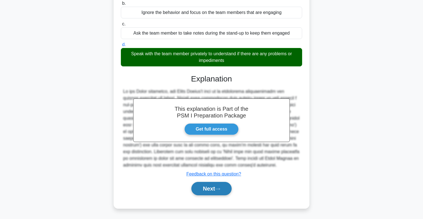
click at [220, 189] on icon at bounding box center [217, 189] width 5 height 3
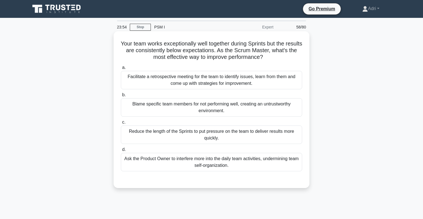
click at [244, 84] on div "Facilitate a retrospective meeting for the team to identify issues, learn from …" at bounding box center [211, 80] width 181 height 18
click at [121, 70] on input "a. Facilitate a retrospective meeting for the team to identify issues, learn fr…" at bounding box center [121, 68] width 0 height 4
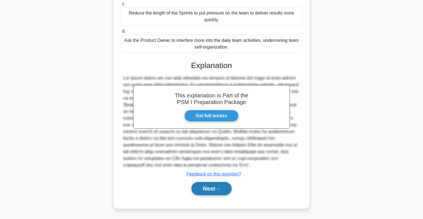
click at [220, 188] on icon at bounding box center [217, 189] width 5 height 3
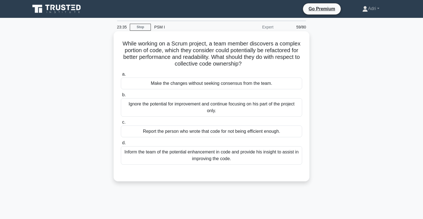
click at [280, 154] on div "Inform the team of the potential enhancement in code and provide his insight to…" at bounding box center [211, 155] width 181 height 18
click at [121, 145] on input "d. Inform the team of the potential enhancement in code and provide his insight…" at bounding box center [121, 143] width 0 height 4
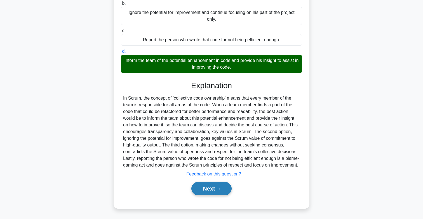
click at [224, 188] on button "Next" at bounding box center [211, 188] width 40 height 13
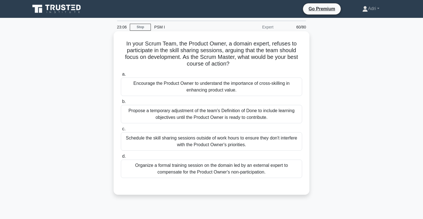
click at [293, 84] on div "Encourage the Product Owner to understand the importance of cross-skilling in e…" at bounding box center [211, 87] width 181 height 18
click at [121, 76] on input "a. Encourage the Product Owner to understand the importance of cross-skilling i…" at bounding box center [121, 75] width 0 height 4
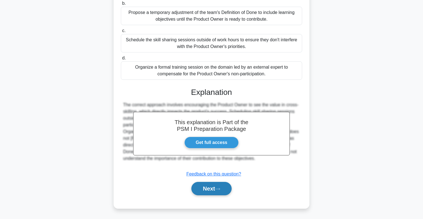
click at [217, 187] on button "Next" at bounding box center [211, 188] width 40 height 13
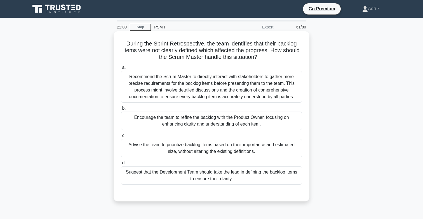
click at [269, 122] on div "Encourage the team to refine the backlog with the Product Owner, focusing on en…" at bounding box center [211, 121] width 181 height 18
click at [121, 110] on input "b. Encourage the team to refine the backlog with the Product Owner, focusing on…" at bounding box center [121, 109] width 0 height 4
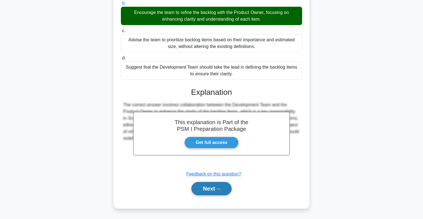
click at [218, 191] on button "Next" at bounding box center [211, 188] width 40 height 13
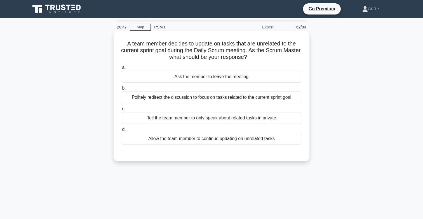
click at [252, 101] on div "Politely redirect the discussion to focus on tasks related to the current sprin…" at bounding box center [211, 98] width 181 height 12
click at [121, 90] on input "b. Politely redirect the discussion to focus on tasks related to the current sp…" at bounding box center [121, 89] width 0 height 4
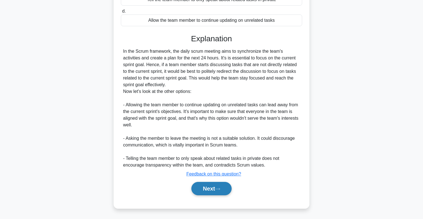
click at [214, 187] on button "Next" at bounding box center [211, 188] width 40 height 13
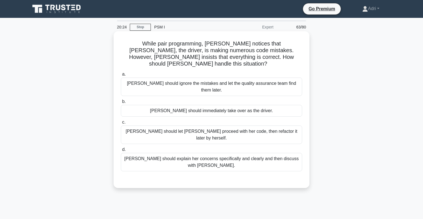
click at [264, 153] on div "Lisa should explain her concerns specifically and clearly and then discuss with…" at bounding box center [211, 162] width 181 height 18
click at [121, 148] on input "d. Lisa should explain her concerns specifically and clearly and then discuss w…" at bounding box center [121, 150] width 0 height 4
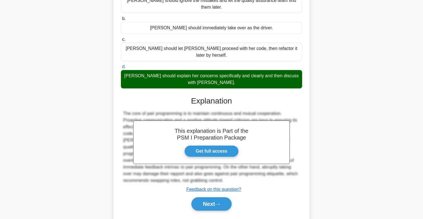
scroll to position [82, 0]
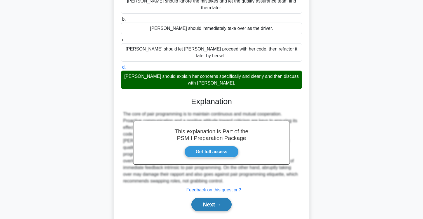
click at [226, 198] on button "Next" at bounding box center [211, 204] width 40 height 13
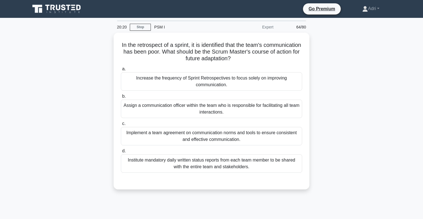
scroll to position [0, 0]
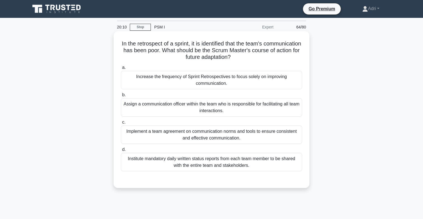
click at [275, 136] on div "Implement a team agreement on communication norms and tools to ensure consisten…" at bounding box center [211, 135] width 181 height 18
click at [121, 124] on input "c. Implement a team agreement on communication norms and tools to ensure consis…" at bounding box center [121, 123] width 0 height 4
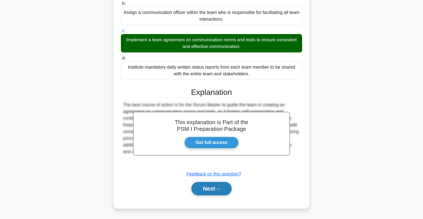
scroll to position [92, 0]
click at [221, 191] on button "Next" at bounding box center [211, 188] width 40 height 13
click at [211, 190] on button "Next" at bounding box center [211, 188] width 40 height 13
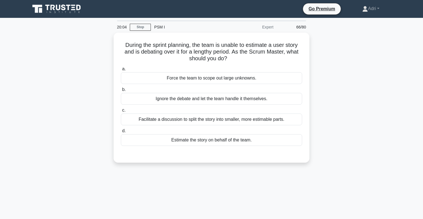
scroll to position [0, 0]
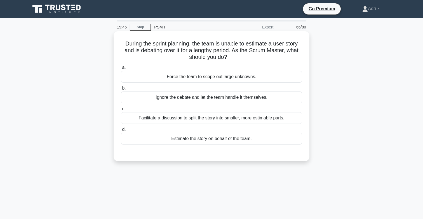
click at [264, 118] on div "Facilitate a discussion to split the story into smaller, more estimable parts." at bounding box center [211, 118] width 181 height 12
click at [121, 111] on input "c. Facilitate a discussion to split the story into smaller, more estimable part…" at bounding box center [121, 109] width 0 height 4
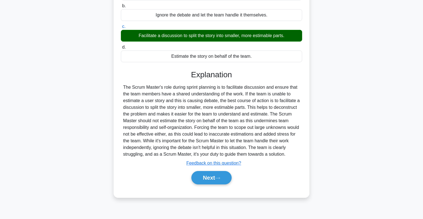
scroll to position [82, 0]
click at [211, 185] on button "Next" at bounding box center [211, 177] width 40 height 13
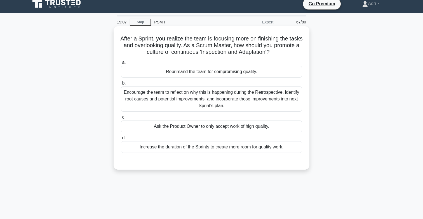
scroll to position [13, 0]
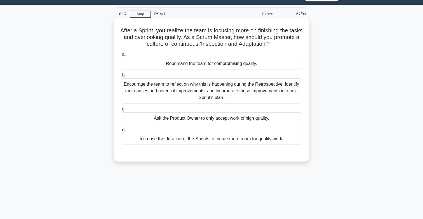
click at [267, 89] on div "Encourage the team to reflect on why this is happening during the Retrospective…" at bounding box center [211, 91] width 181 height 25
click at [121, 77] on input "b. Encourage the team to reflect on why this is happening during the Retrospect…" at bounding box center [121, 76] width 0 height 4
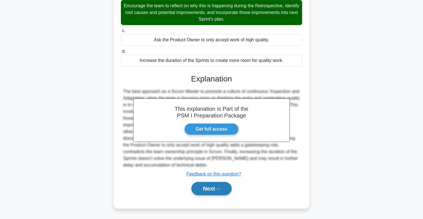
click at [218, 196] on button "Next" at bounding box center [211, 188] width 40 height 13
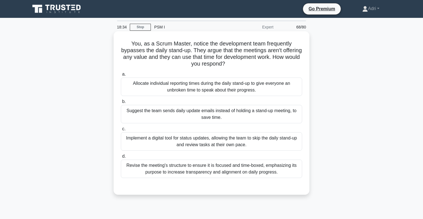
scroll to position [0, 0]
click at [257, 169] on div "Revise the meeting's structure to ensure it is focused and time-boxed, emphasiz…" at bounding box center [211, 169] width 181 height 18
click at [121, 158] on input "d. Revise the meeting's structure to ensure it is focused and time-boxed, empha…" at bounding box center [121, 157] width 0 height 4
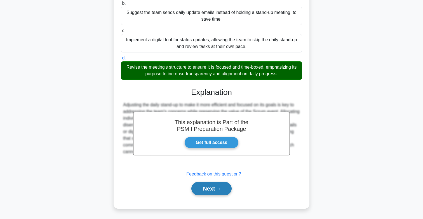
click at [222, 193] on button "Next" at bounding box center [211, 188] width 40 height 13
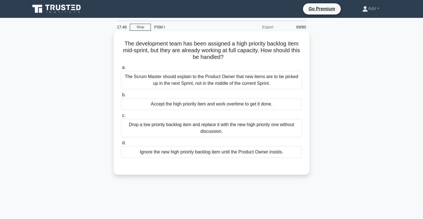
click at [251, 82] on div "The Scrum Master should explain to the Product Owner that new items are to be p…" at bounding box center [211, 80] width 181 height 18
click at [121, 70] on input "a. The Scrum Master should explain to the Product Owner that new items are to b…" at bounding box center [121, 68] width 0 height 4
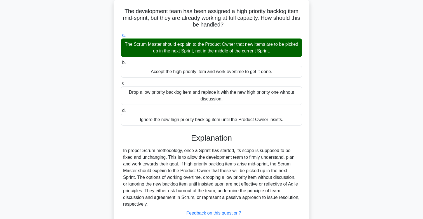
scroll to position [49, 0]
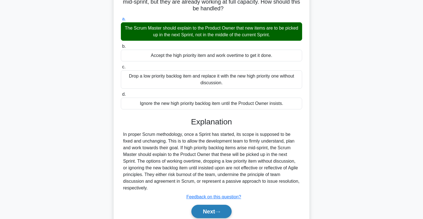
click at [224, 210] on button "Next" at bounding box center [211, 211] width 40 height 13
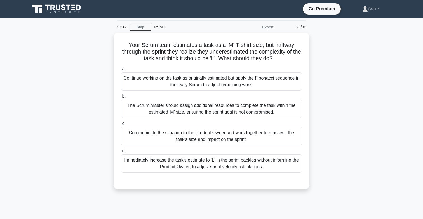
scroll to position [0, 0]
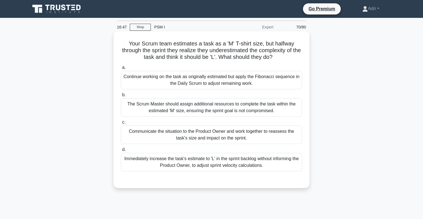
click at [231, 142] on div "Communicate the situation to the Product Owner and work together to reassess th…" at bounding box center [211, 135] width 181 height 18
click at [121, 124] on input "c. Communicate the situation to the Product Owner and work together to reassess…" at bounding box center [121, 123] width 0 height 4
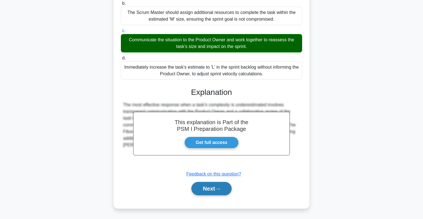
click at [214, 192] on button "Next" at bounding box center [211, 188] width 40 height 13
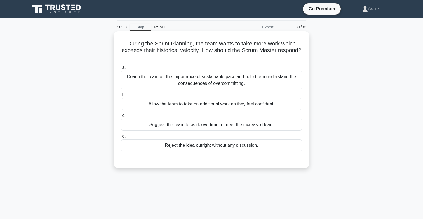
click at [257, 77] on div "Coach the team on the importance of sustainable pace and help them understand t…" at bounding box center [211, 80] width 181 height 18
click at [121, 70] on input "a. Coach the team on the importance of sustainable pace and help them understan…" at bounding box center [121, 68] width 0 height 4
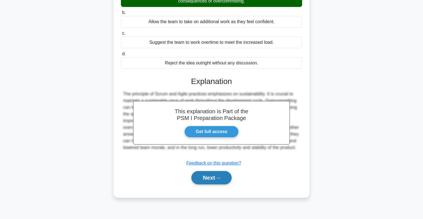
scroll to position [82, 0]
click at [214, 181] on button "Next" at bounding box center [211, 177] width 40 height 13
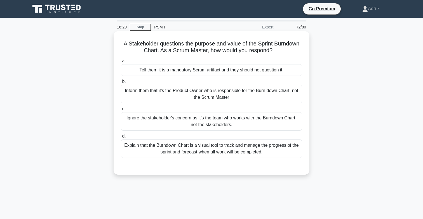
scroll to position [0, 0]
click at [254, 153] on div "Explain that the Burndown Chart is a visual tool to track and manage the progre…" at bounding box center [211, 149] width 181 height 18
click at [121, 138] on input "d. Explain that the Burndown Chart is a visual tool to track and manage the pro…" at bounding box center [121, 137] width 0 height 4
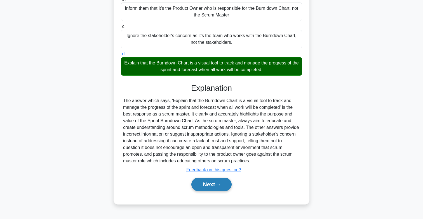
click at [221, 188] on button "Next" at bounding box center [211, 184] width 40 height 13
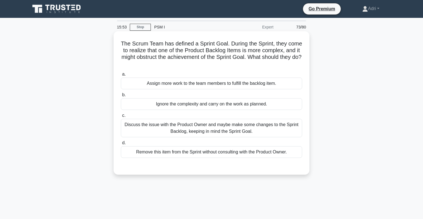
click at [278, 134] on div "Discuss the issue with the Product Owner and maybe make some changes to the Spr…" at bounding box center [211, 128] width 181 height 18
click at [121, 118] on input "c. Discuss the issue with the Product Owner and maybe make some changes to the …" at bounding box center [121, 116] width 0 height 4
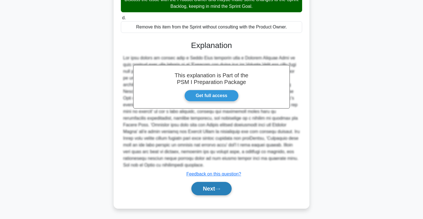
click at [219, 190] on icon at bounding box center [217, 189] width 5 height 3
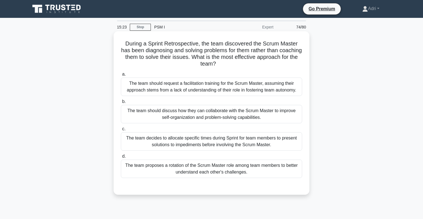
click at [251, 114] on div "The team should discuss how they can collaborate with the Scrum Master to impro…" at bounding box center [211, 114] width 181 height 18
click at [121, 104] on input "b. The team should discuss how they can collaborate with the Scrum Master to im…" at bounding box center [121, 102] width 0 height 4
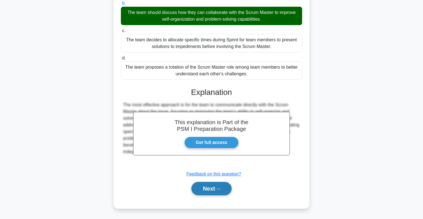
scroll to position [98, 0]
click at [218, 191] on button "Next" at bounding box center [211, 188] width 40 height 13
click at [204, 188] on button "Next" at bounding box center [211, 188] width 40 height 13
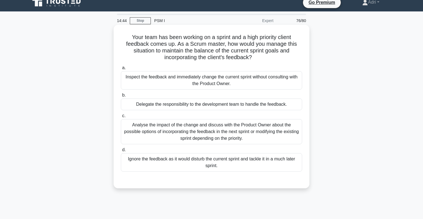
scroll to position [6, 0]
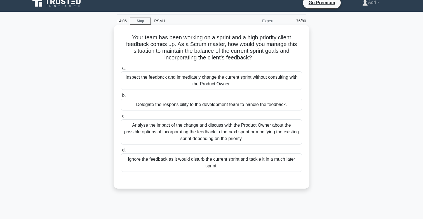
click at [263, 133] on div "Analyse the impact of the change and discuss with the Product Owner about the p…" at bounding box center [211, 132] width 181 height 25
click at [121, 118] on input "c. Analyse the impact of the change and discuss with the Product Owner about th…" at bounding box center [121, 117] width 0 height 4
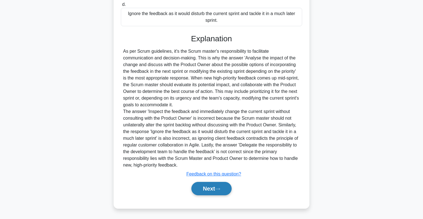
click at [224, 189] on button "Next" at bounding box center [211, 188] width 40 height 13
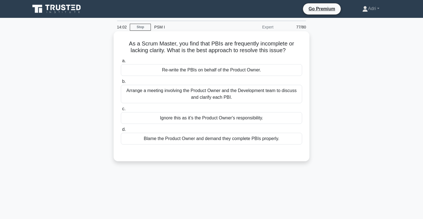
scroll to position [0, 0]
click at [281, 95] on div "Arrange a meeting involving the Product Owner and the Development team to discu…" at bounding box center [211, 94] width 181 height 18
click at [121, 84] on input "b. Arrange a meeting involving the Product Owner and the Development team to di…" at bounding box center [121, 82] width 0 height 4
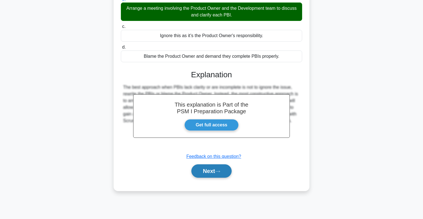
click at [227, 170] on button "Next" at bounding box center [211, 171] width 40 height 13
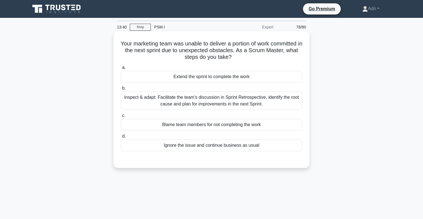
click at [291, 96] on div "Inspect & adapt: Facilitate the team's discussion in Sprint Retrospective, iden…" at bounding box center [211, 101] width 181 height 18
click at [121, 90] on input "b. Inspect & adapt: Facilitate the team's discussion in Sprint Retrospective, i…" at bounding box center [121, 89] width 0 height 4
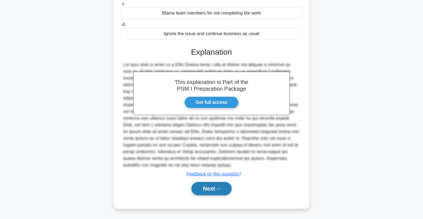
click at [226, 189] on button "Next" at bounding box center [211, 188] width 40 height 13
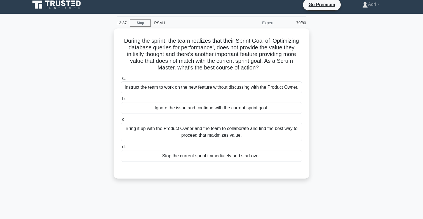
scroll to position [2, 0]
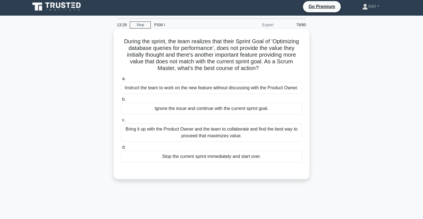
click at [267, 141] on div "Bring it up with the Product Owner and the team to collaborate and find the bes…" at bounding box center [211, 133] width 181 height 18
click at [121, 122] on input "c. Bring it up with the Product Owner and the team to collaborate and find the …" at bounding box center [121, 121] width 0 height 4
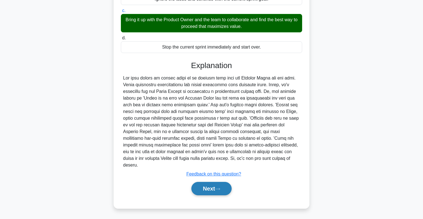
click at [221, 194] on button "Next" at bounding box center [211, 188] width 40 height 13
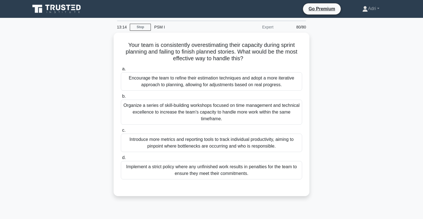
scroll to position [0, 0]
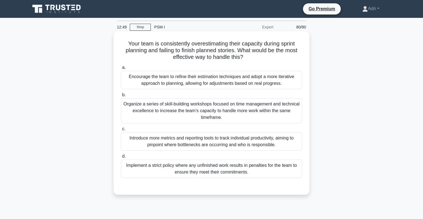
click at [252, 77] on div "Encourage the team to refine their estimation techniques and adopt a more itera…" at bounding box center [211, 80] width 181 height 18
click at [121, 70] on input "a. Encourage the team to refine their estimation techniques and adopt a more it…" at bounding box center [121, 68] width 0 height 4
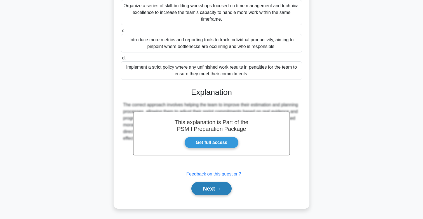
scroll to position [98, 0]
click at [221, 193] on button "Next" at bounding box center [211, 188] width 40 height 13
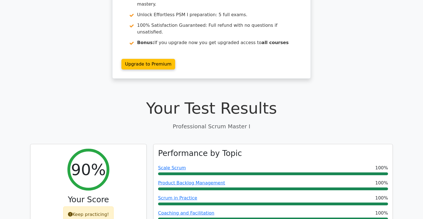
scroll to position [81, 0]
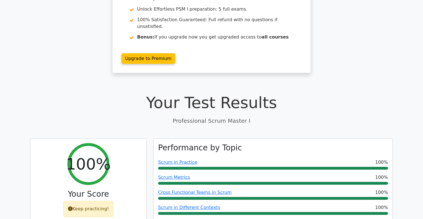
scroll to position [92, 0]
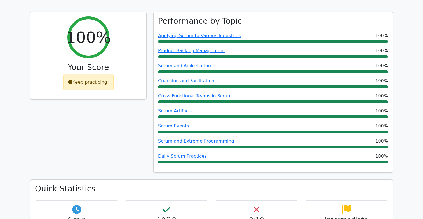
scroll to position [192, 0]
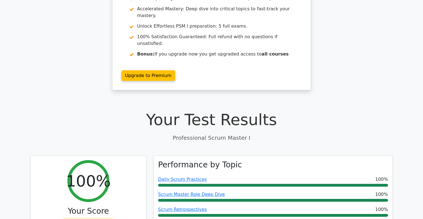
scroll to position [72, 0]
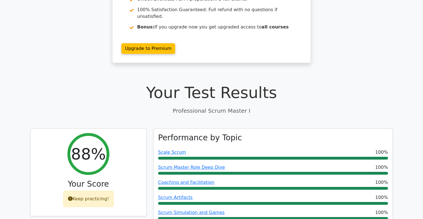
scroll to position [100, 0]
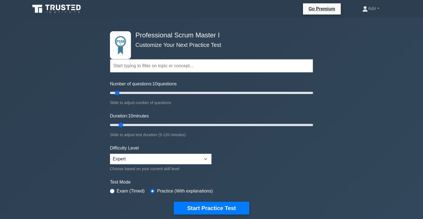
click at [69, 8] on icon at bounding box center [69, 8] width 4 height 6
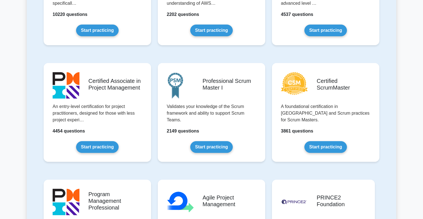
scroll to position [185, 0]
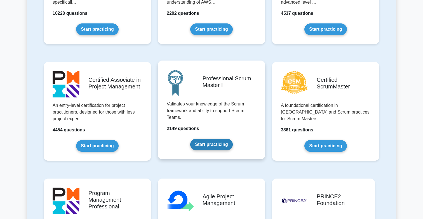
click at [211, 142] on link "Start practicing" at bounding box center [211, 145] width 42 height 12
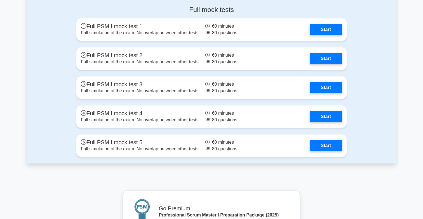
scroll to position [1761, 0]
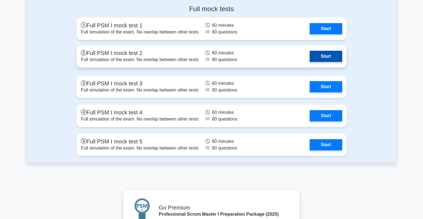
click at [325, 55] on link "Start" at bounding box center [325, 56] width 32 height 11
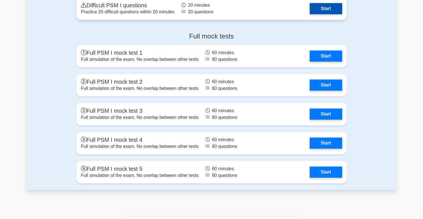
scroll to position [1733, 0]
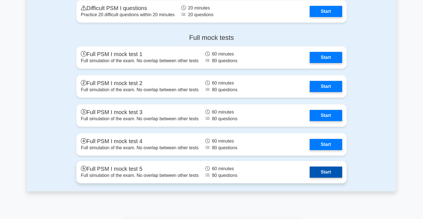
click at [338, 171] on link "Start" at bounding box center [325, 172] width 32 height 11
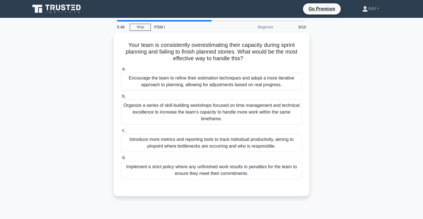
click at [60, 8] on icon at bounding box center [58, 8] width 4 height 6
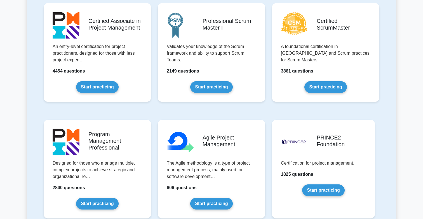
scroll to position [244, 0]
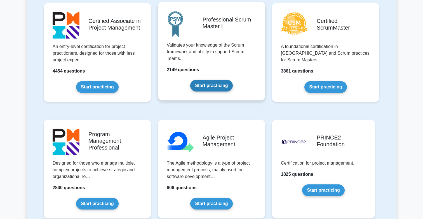
click at [212, 87] on link "Start practicing" at bounding box center [211, 86] width 42 height 12
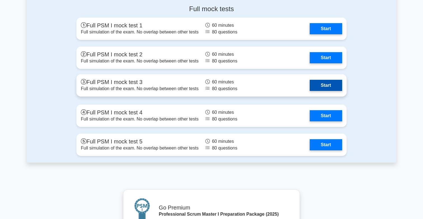
scroll to position [1765, 0]
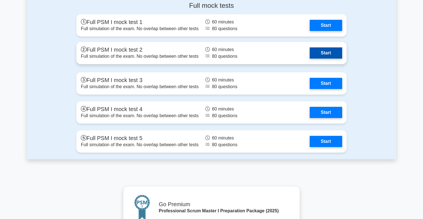
click at [315, 57] on link "Start" at bounding box center [325, 53] width 32 height 11
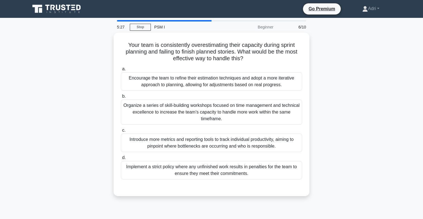
click at [118, 21] on div at bounding box center [164, 20] width 94 height 1
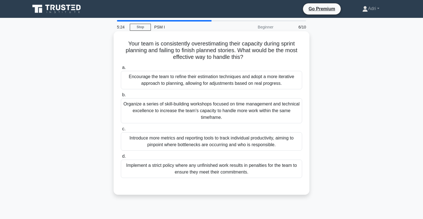
click at [284, 80] on div "Encourage the team to refine their estimation techniques and adopt a more itera…" at bounding box center [211, 80] width 181 height 18
click at [121, 70] on input "a. Encourage the team to refine their estimation techniques and adopt a more it…" at bounding box center [121, 68] width 0 height 4
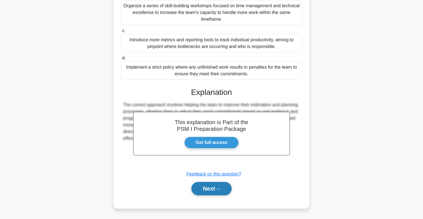
click at [204, 189] on button "Next" at bounding box center [211, 188] width 40 height 13
